Goal: Complete application form

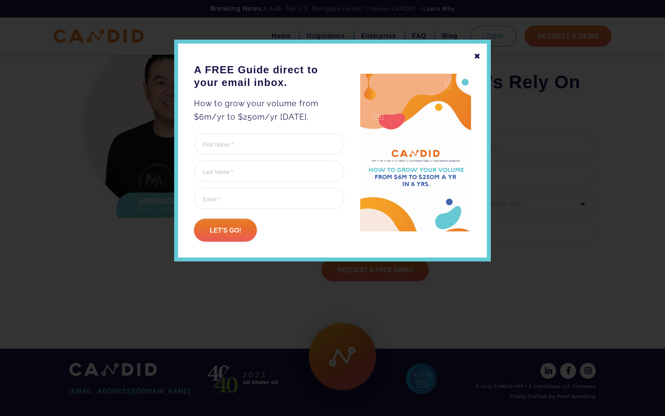
scroll to position [993, 0]
type input "[PERSON_NAME]"
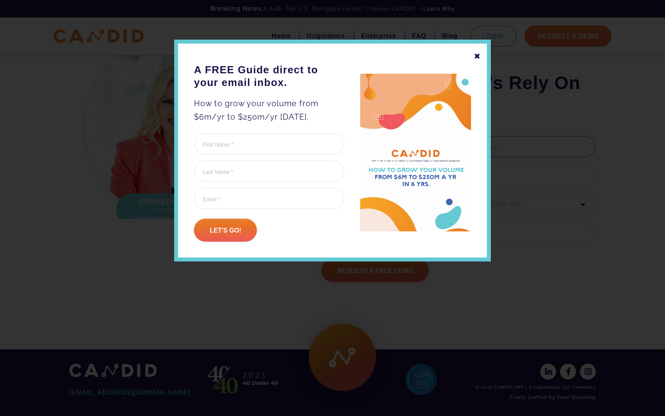
scroll to position [980, 0]
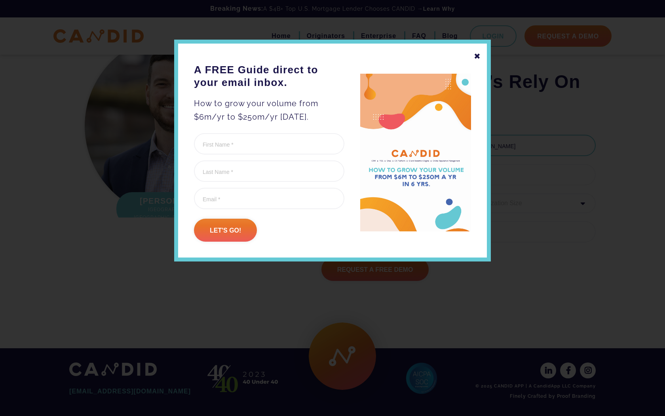
type input "[PERSON_NAME]"
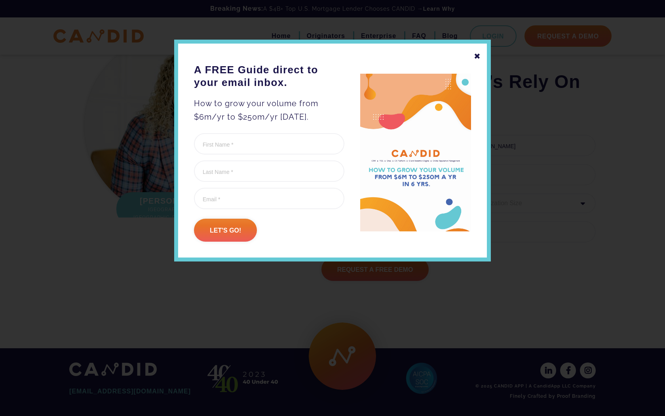
type input "[PHONE_NUMBER]"
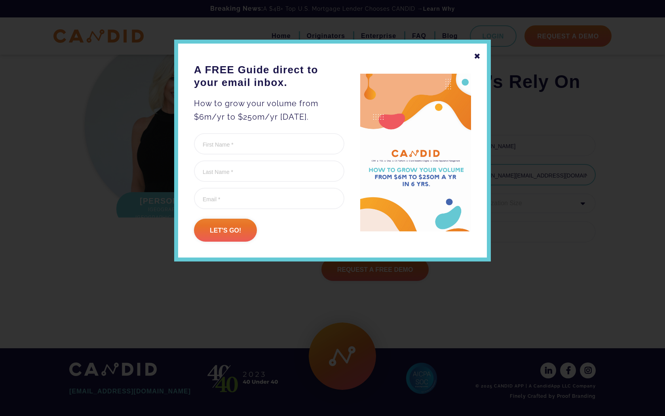
type input "[PERSON_NAME][EMAIL_ADDRESS][DOMAIN_NAME]"
select select "20000000"
select select "1 - 10"
type input "Referred by Trusted Support Team"
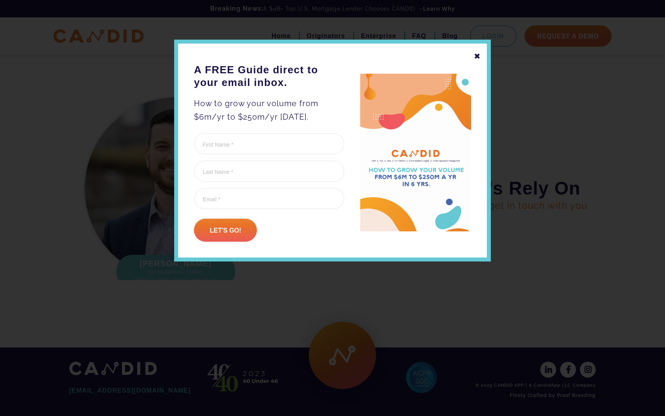
scroll to position [0, 0]
